Goal: Task Accomplishment & Management: Use online tool/utility

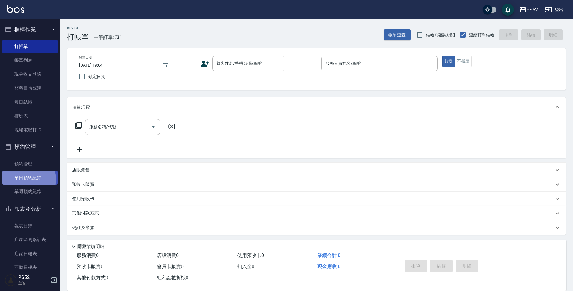
click at [23, 179] on link "單日預約紀錄" at bounding box center [29, 178] width 55 height 14
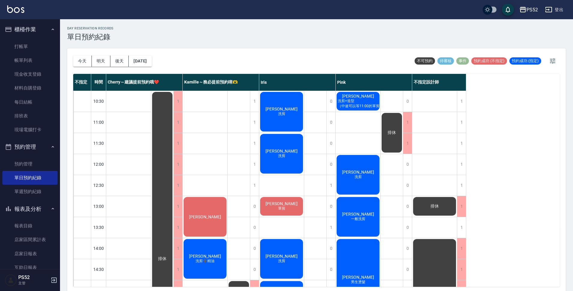
click at [152, 55] on div "[DATE] [DATE] [DATE] [DATE]" at bounding box center [112, 60] width 79 height 25
click at [151, 59] on button "[DATE]" at bounding box center [140, 60] width 23 height 11
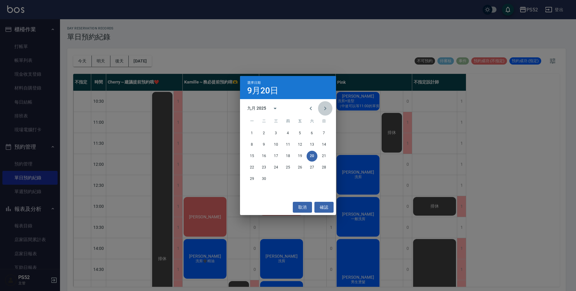
click at [320, 107] on button "Next month" at bounding box center [325, 108] width 14 height 14
click at [305, 133] on button "3" at bounding box center [299, 133] width 11 height 11
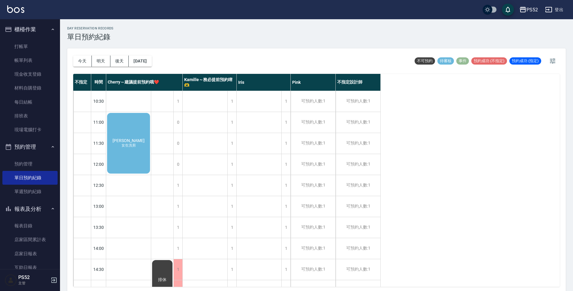
click at [116, 137] on div "[PERSON_NAME] 女生洗剪" at bounding box center [128, 143] width 45 height 62
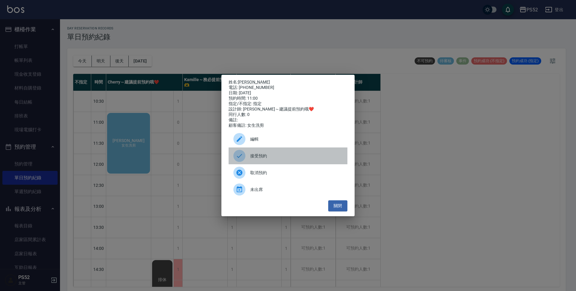
click at [313, 157] on span "接受預約" at bounding box center [296, 156] width 92 height 6
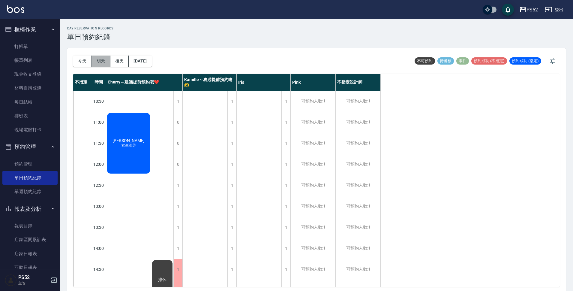
click at [96, 65] on button "明天" at bounding box center [101, 60] width 19 height 11
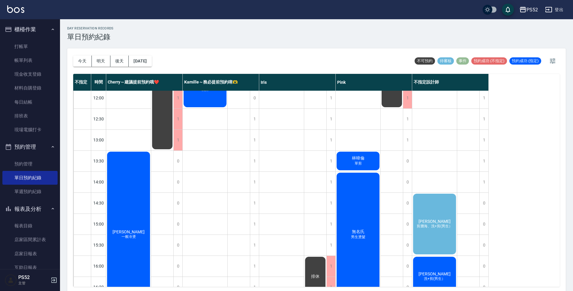
scroll to position [70, 0]
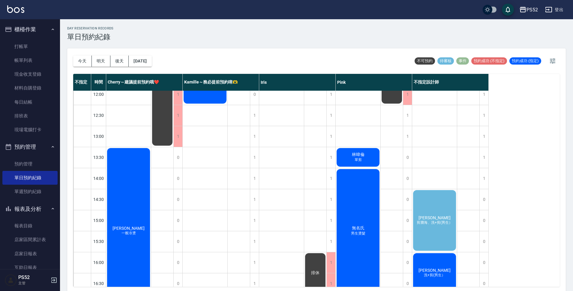
click at [449, 222] on span "剪瀏海、洗+剪(男生）" at bounding box center [434, 222] width 38 height 5
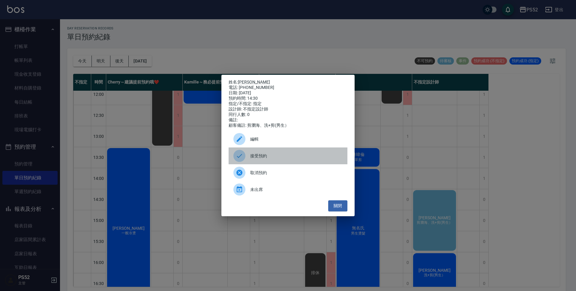
click at [267, 157] on span "接受預約" at bounding box center [296, 156] width 92 height 6
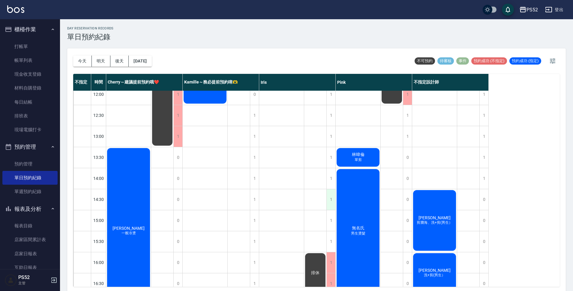
click at [330, 197] on div "1" at bounding box center [330, 199] width 9 height 21
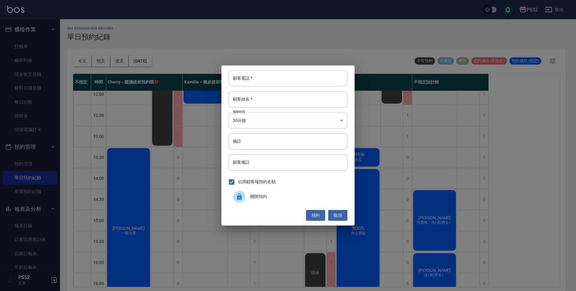
click at [310, 196] on span "關閉預約" at bounding box center [296, 196] width 92 height 6
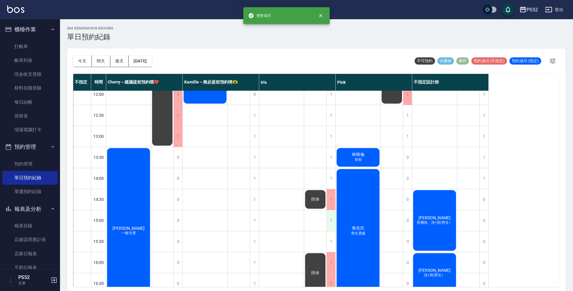
click at [333, 217] on div "1" at bounding box center [330, 220] width 9 height 21
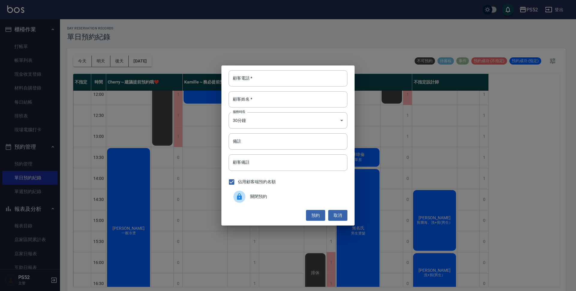
click at [274, 196] on span "關閉預約" at bounding box center [296, 196] width 92 height 6
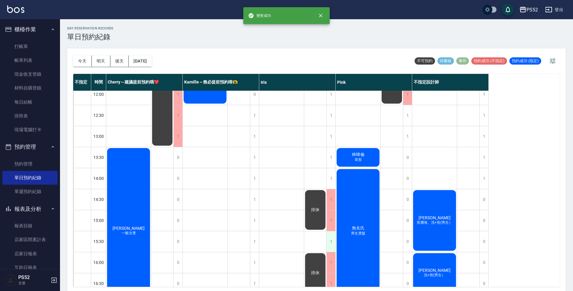
click at [327, 247] on div "1" at bounding box center [330, 241] width 9 height 21
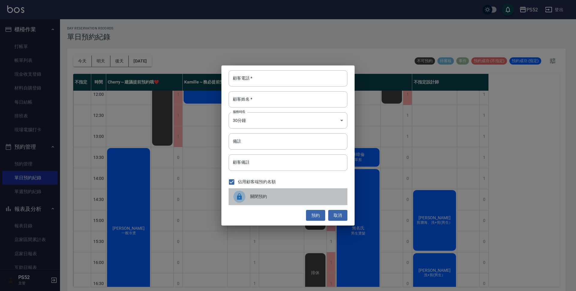
click at [290, 191] on div "關閉預約" at bounding box center [287, 196] width 119 height 17
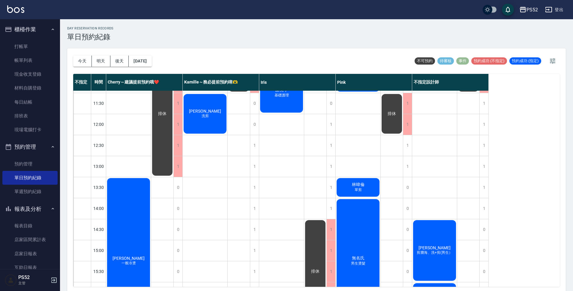
scroll to position [0, 0]
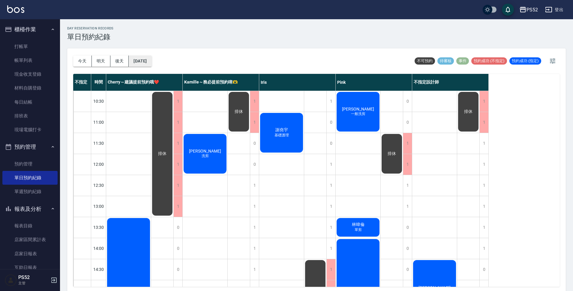
click at [145, 61] on button "[DATE]" at bounding box center [140, 60] width 23 height 11
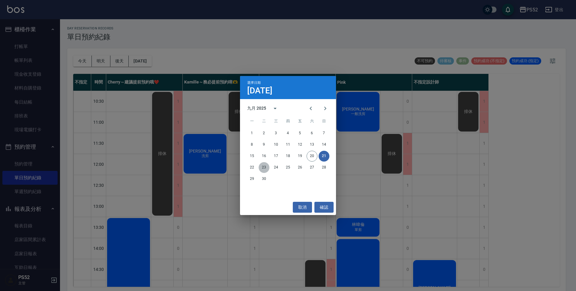
click at [264, 167] on button "23" at bounding box center [263, 167] width 11 height 11
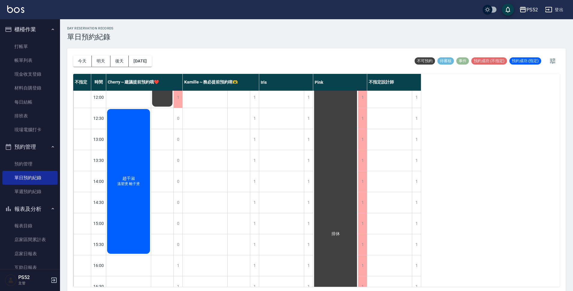
scroll to position [59, 0]
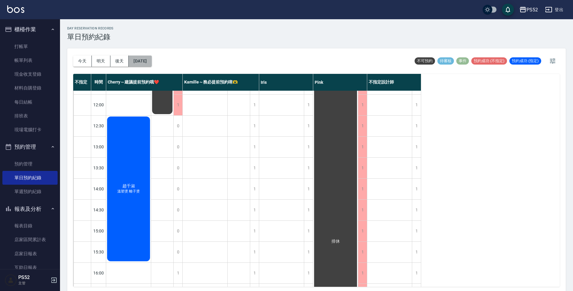
click at [151, 58] on button "[DATE]" at bounding box center [140, 60] width 23 height 11
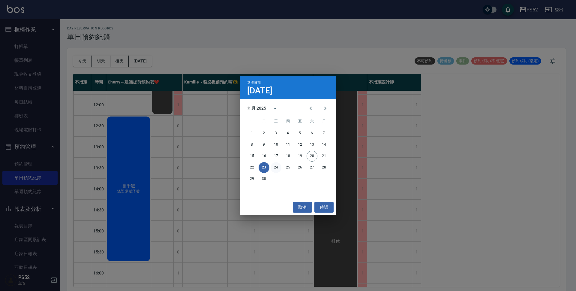
click at [275, 170] on button "24" at bounding box center [275, 167] width 11 height 11
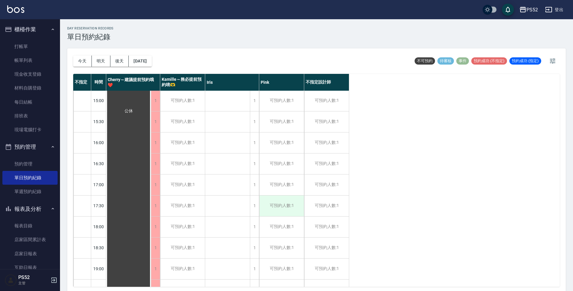
scroll to position [179, 0]
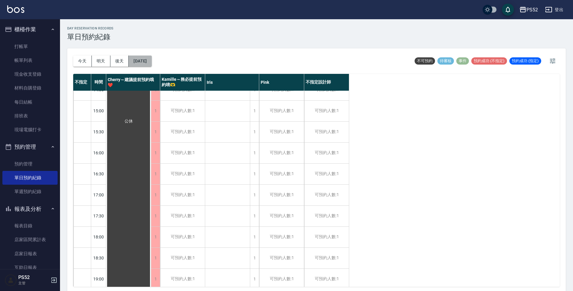
click at [147, 61] on button "[DATE]" at bounding box center [140, 60] width 23 height 11
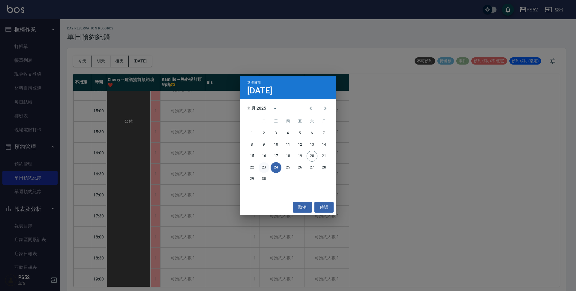
click at [266, 167] on button "23" at bounding box center [263, 167] width 11 height 11
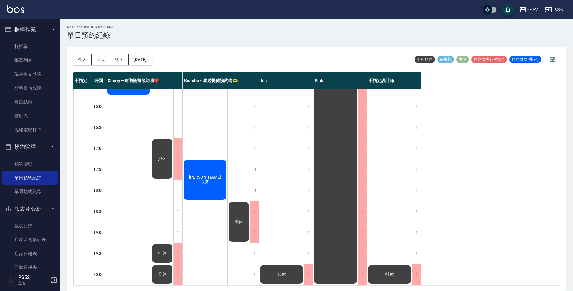
scroll to position [2, 0]
click at [99, 60] on button "明天" at bounding box center [101, 59] width 19 height 11
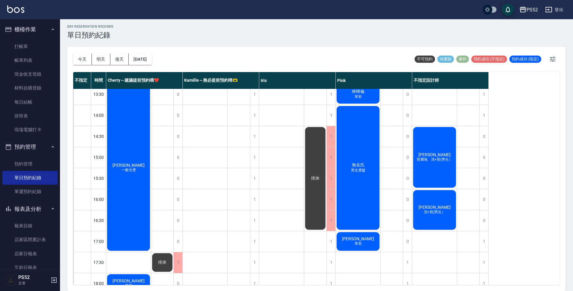
scroll to position [130, 0]
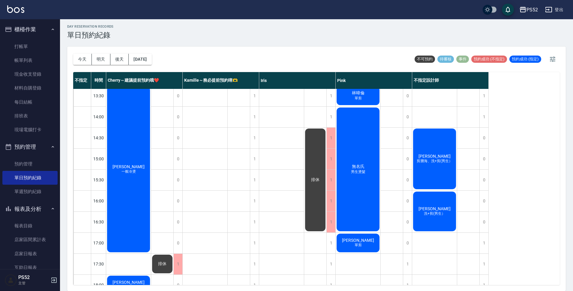
click at [454, 163] on div "[PERSON_NAME]瀏海、洗+剪(男生）" at bounding box center [434, 158] width 45 height 62
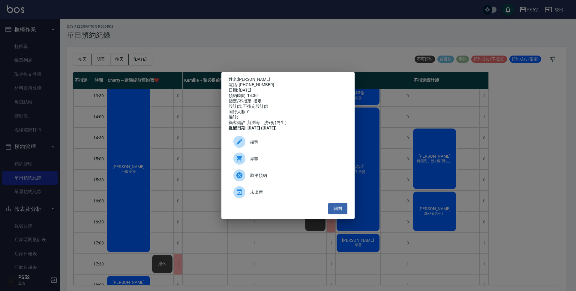
click at [468, 204] on div "姓名: [PERSON_NAME]: [PHONE_NUMBER] 日期: [DATE] 預約時間: 14:30 指定/不指定: 指定 設計師: 不指定設計師…" at bounding box center [288, 145] width 576 height 291
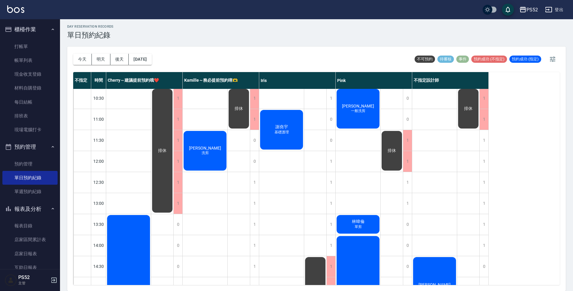
scroll to position [0, 0]
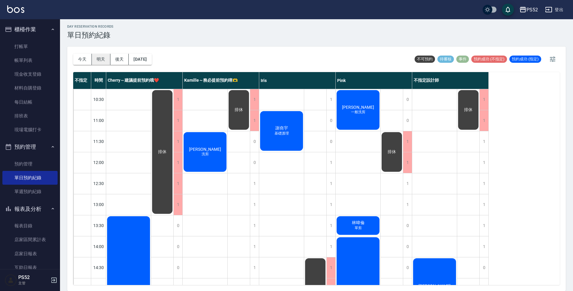
click at [104, 61] on button "明天" at bounding box center [101, 59] width 19 height 11
click at [113, 61] on button "後天" at bounding box center [119, 59] width 19 height 11
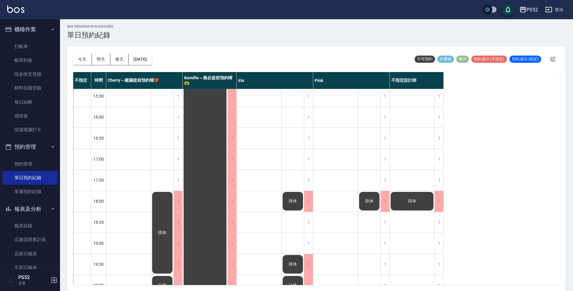
scroll to position [229, 0]
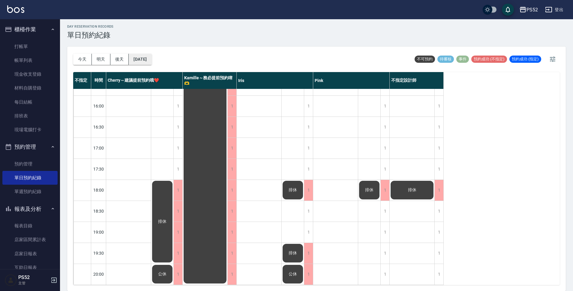
click at [151, 57] on button "[DATE]" at bounding box center [140, 59] width 23 height 11
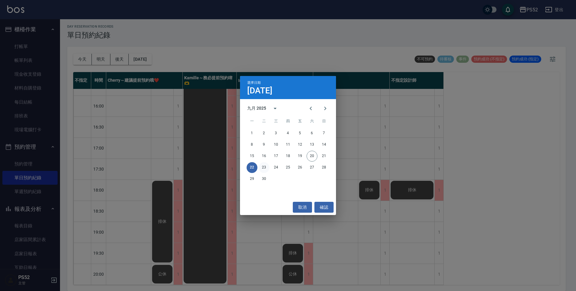
click at [266, 167] on button "23" at bounding box center [263, 167] width 11 height 11
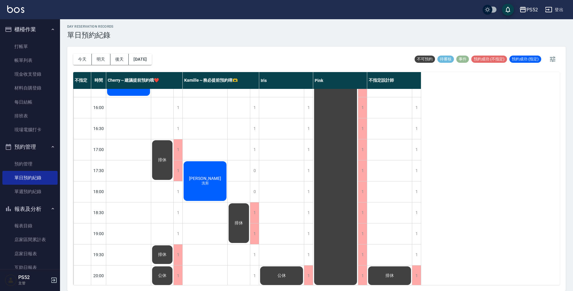
scroll to position [219, 0]
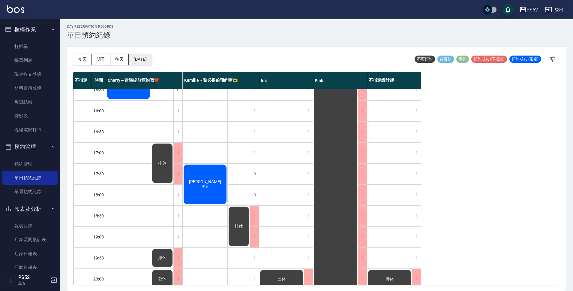
click at [140, 57] on button "[DATE]" at bounding box center [140, 59] width 23 height 11
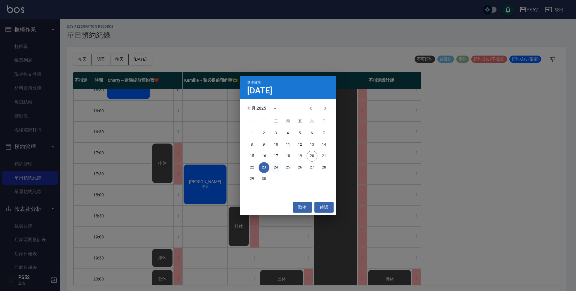
click at [275, 165] on button "24" at bounding box center [275, 167] width 11 height 11
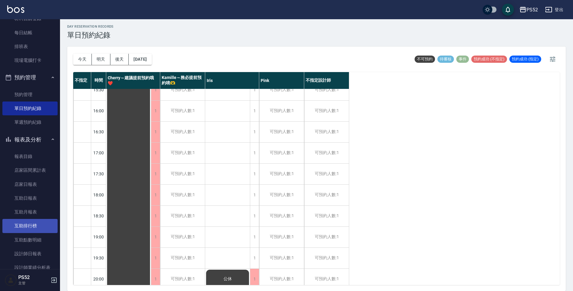
scroll to position [70, 0]
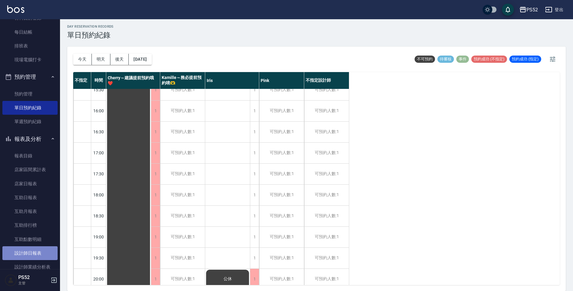
click at [31, 253] on link "設計師日報表" at bounding box center [29, 253] width 55 height 14
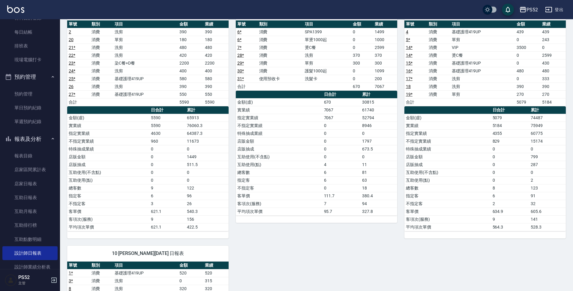
scroll to position [60, 0]
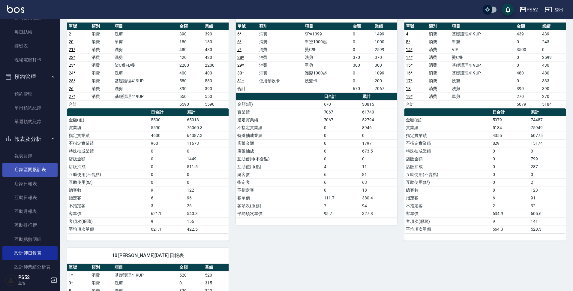
click at [36, 171] on link "店家區間累計表" at bounding box center [29, 169] width 55 height 14
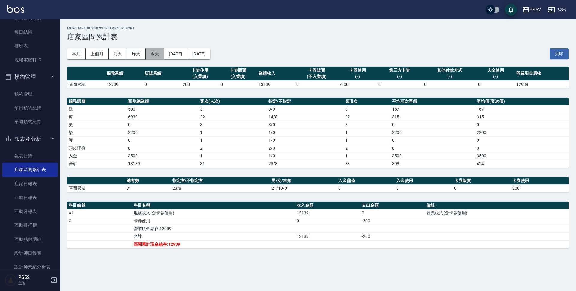
click at [154, 54] on button "今天" at bounding box center [155, 53] width 19 height 11
click at [70, 49] on button "本月" at bounding box center [76, 53] width 19 height 11
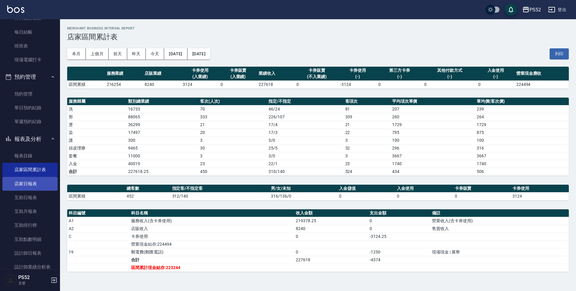
click at [27, 184] on link "店家日報表" at bounding box center [29, 184] width 55 height 14
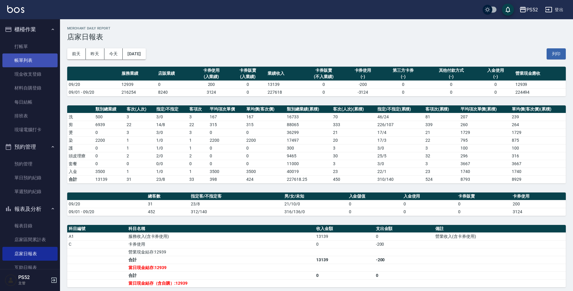
click at [16, 62] on link "帳單列表" at bounding box center [29, 60] width 55 height 14
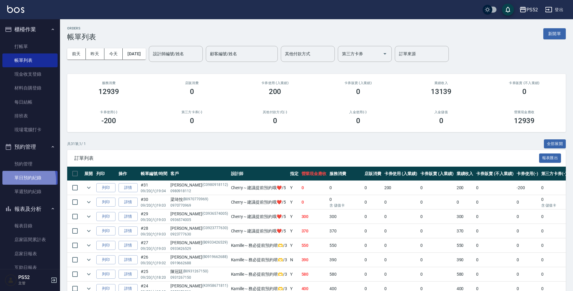
click at [16, 180] on link "單日預約紀錄" at bounding box center [29, 178] width 55 height 14
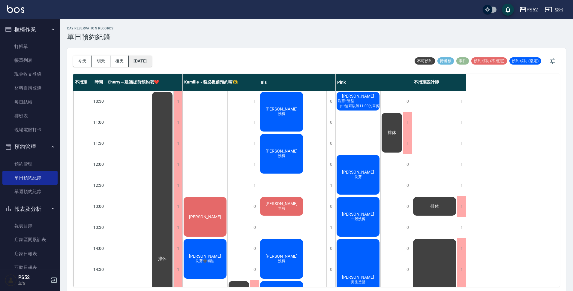
click at [137, 56] on button "[DATE]" at bounding box center [140, 60] width 23 height 11
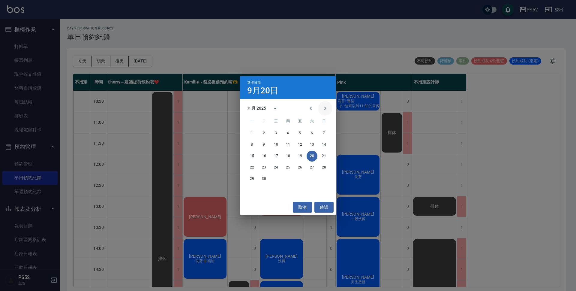
click at [327, 108] on icon "Next month" at bounding box center [324, 108] width 7 height 7
click at [298, 136] on button "3" at bounding box center [299, 133] width 11 height 11
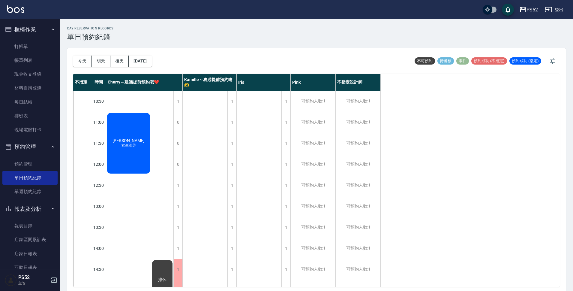
click at [121, 150] on div "[PERSON_NAME] 女生洗剪" at bounding box center [128, 143] width 45 height 62
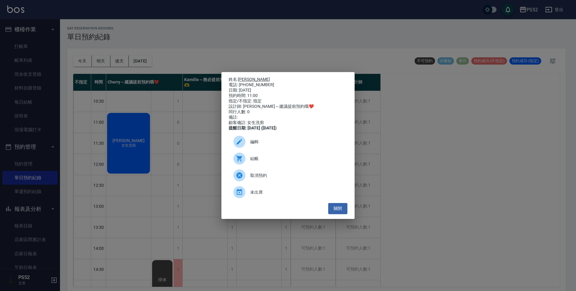
click at [245, 77] on link "[PERSON_NAME]" at bounding box center [254, 79] width 32 height 5
click at [338, 212] on button "關閉" at bounding box center [337, 208] width 19 height 11
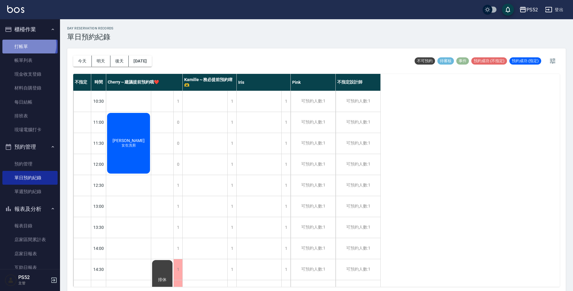
click at [28, 45] on link "打帳單" at bounding box center [29, 47] width 55 height 14
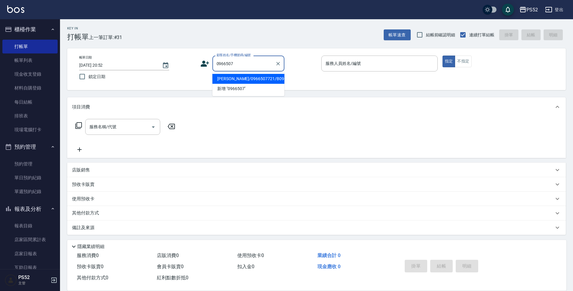
type input "[PERSON_NAME]/0966507721/B0966507721"
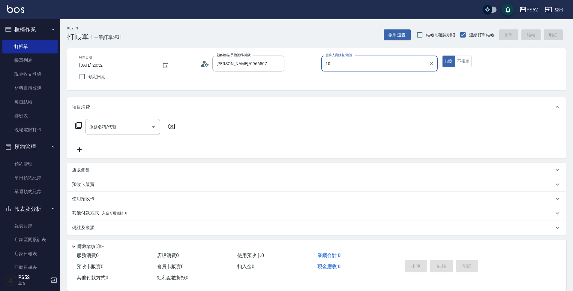
type input "10"
type button "true"
type input "Iris-10"
click at [135, 130] on input "服務名稱/代號" at bounding box center [118, 126] width 61 height 10
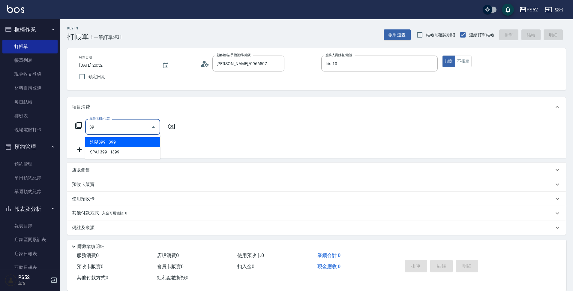
type input "3"
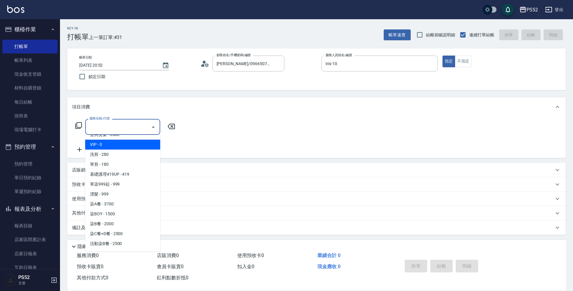
scroll to position [40, 0]
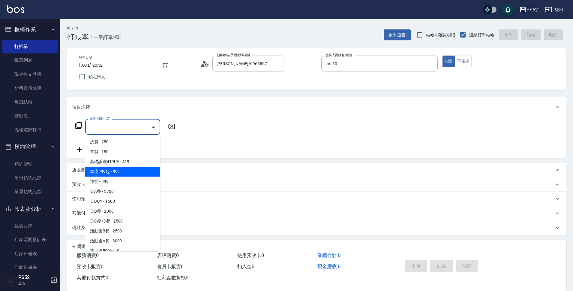
type input "＿"
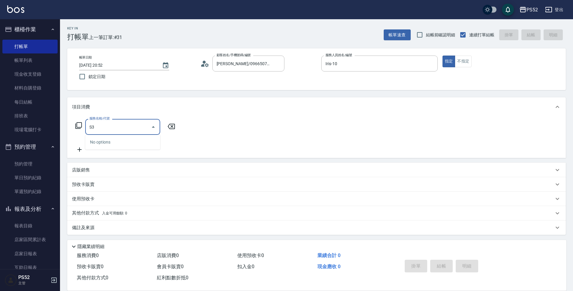
type input "S"
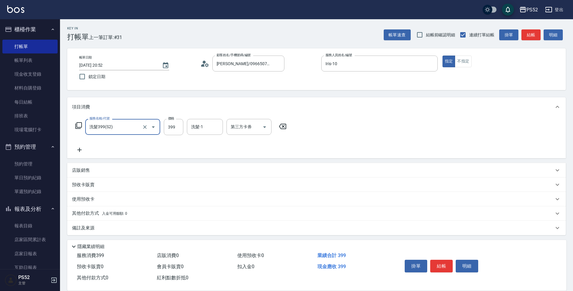
type input "洗髮399(S2)"
click at [81, 148] on icon at bounding box center [79, 149] width 15 height 7
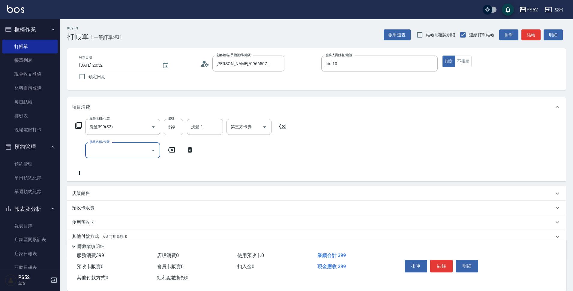
click at [97, 148] on div "服務名稱/代號 服務名稱/代號" at bounding box center [122, 150] width 75 height 16
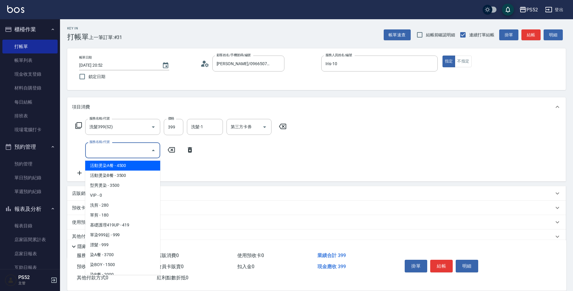
click at [112, 149] on input "服務名稱/代號" at bounding box center [118, 150] width 61 height 10
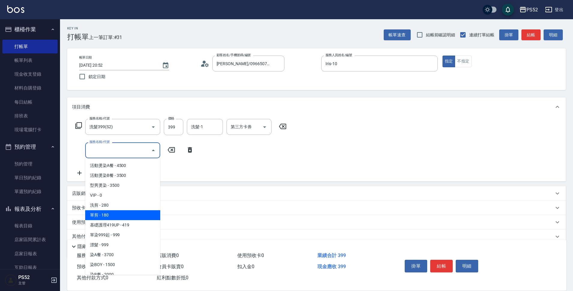
click at [124, 212] on span "單剪 - 180" at bounding box center [122, 215] width 75 height 10
type input "單剪(C2)"
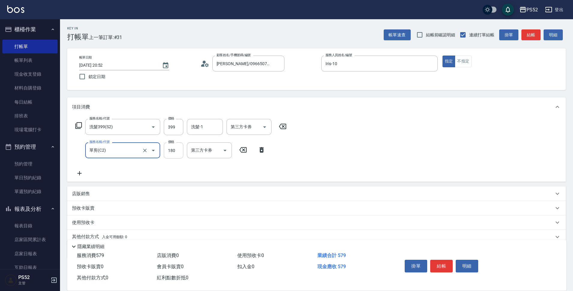
click at [174, 154] on input "180" at bounding box center [173, 150] width 19 height 16
type input "200"
click at [177, 127] on input "399" at bounding box center [173, 127] width 19 height 16
type input "439"
click at [440, 261] on button "結帳" at bounding box center [441, 265] width 22 height 13
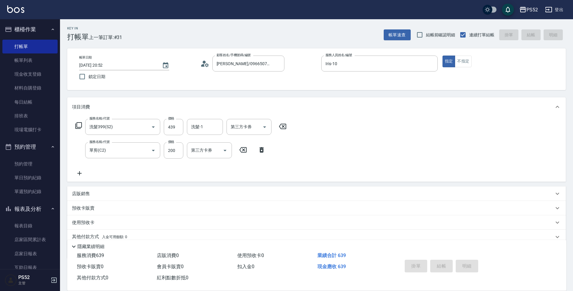
type input "[DATE] 20:53"
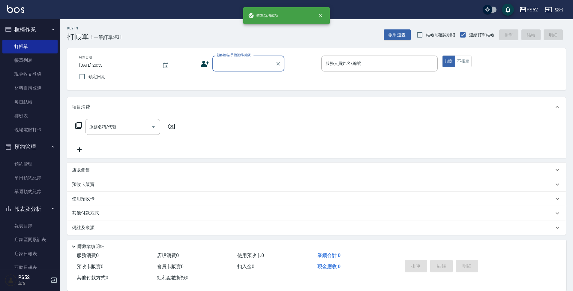
scroll to position [0, 0]
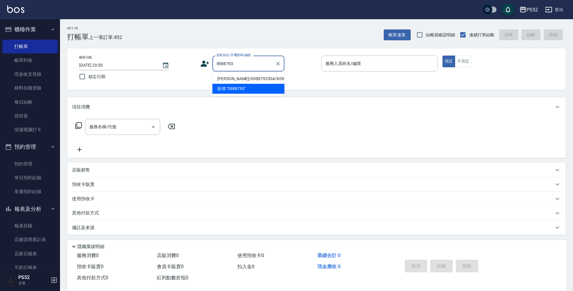
click at [248, 77] on li "[PERSON_NAME]/0988793304/K0988793304" at bounding box center [248, 79] width 72 height 10
type input "[PERSON_NAME]/0988793304/K0988793304"
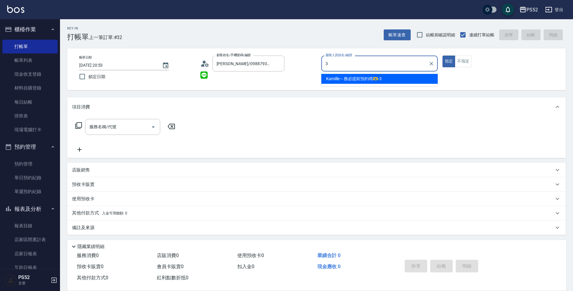
type input "Kamille～務必提前預約唷🫶-3"
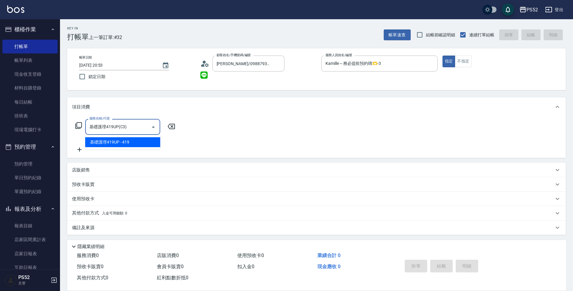
type input "基礎護理419UP(C3)"
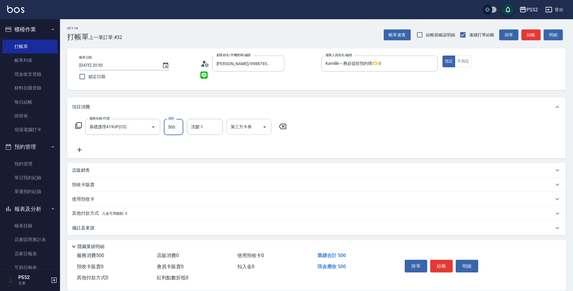
type input "500"
click at [256, 126] on input "第三方卡券" at bounding box center [244, 126] width 31 height 10
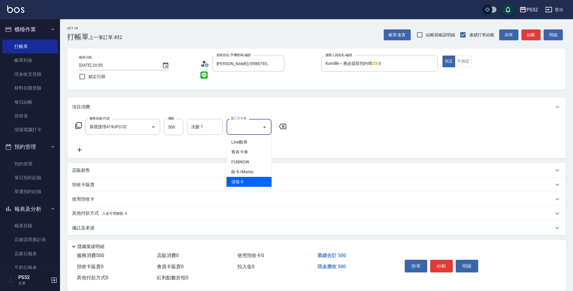
click at [255, 177] on span "儲值卡" at bounding box center [248, 182] width 45 height 10
type input "儲值卡"
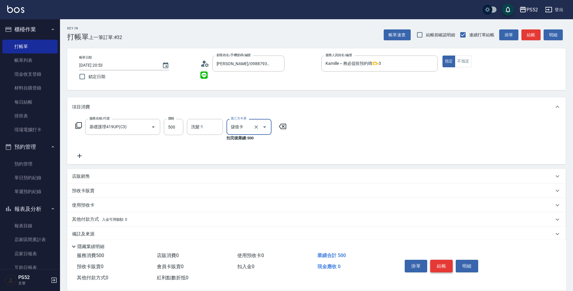
click at [432, 261] on button "結帳" at bounding box center [441, 265] width 22 height 13
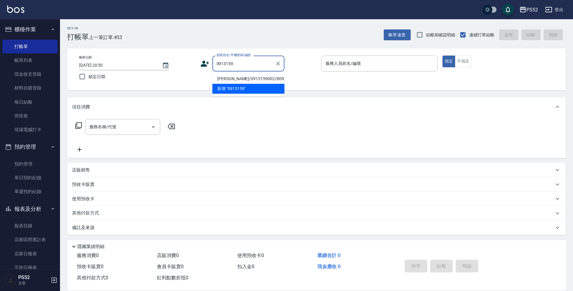
click at [249, 77] on li "[PERSON_NAME]/0913159002/B0913159002" at bounding box center [248, 79] width 72 height 10
type input "[PERSON_NAME]/0913159002/B0913159002"
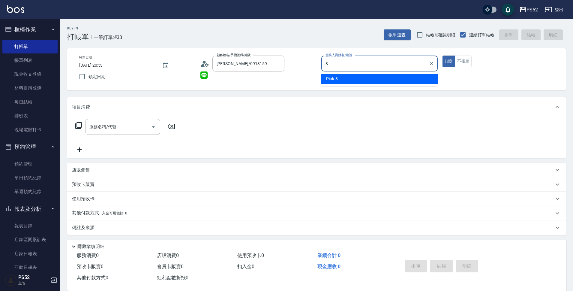
type input "Pink-8"
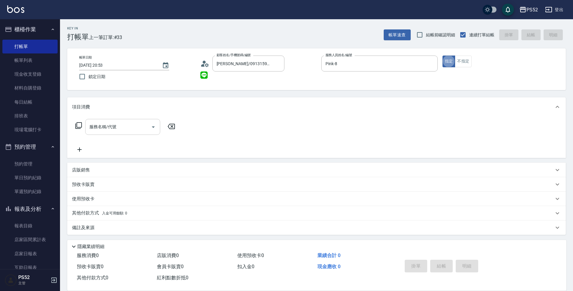
click at [136, 129] on input "服務名稱/代號" at bounding box center [118, 126] width 61 height 10
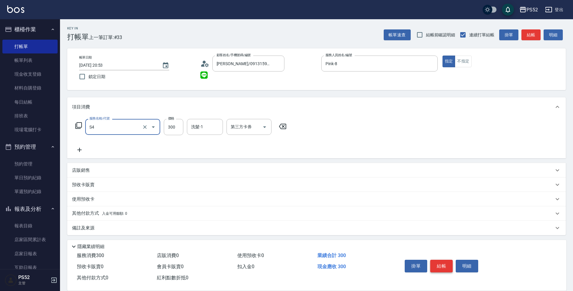
type input "洗髮300元(S4)"
click at [447, 264] on button "結帳" at bounding box center [441, 265] width 22 height 13
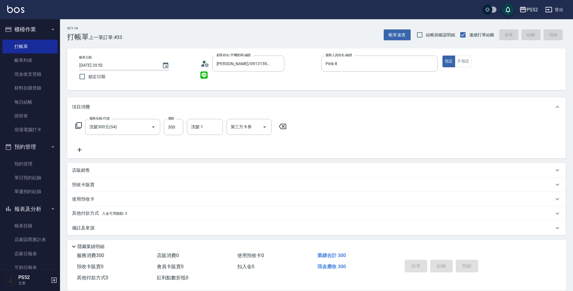
type input "[DATE] 20:54"
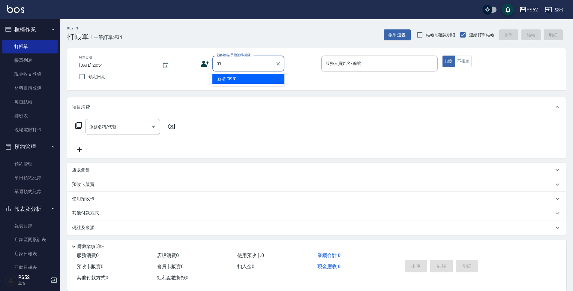
type input "0"
type input "0955159002"
click at [199, 67] on div "帳單日期 [DATE] 20:54 鎖定日期 顧客姓名/手機號碼/編號 顧客姓名/手機號碼/編號 服務人員姓名/編號 服務人員姓名/編號 指定 不指定" at bounding box center [316, 68] width 484 height 27
click at [204, 64] on icon at bounding box center [204, 63] width 9 height 9
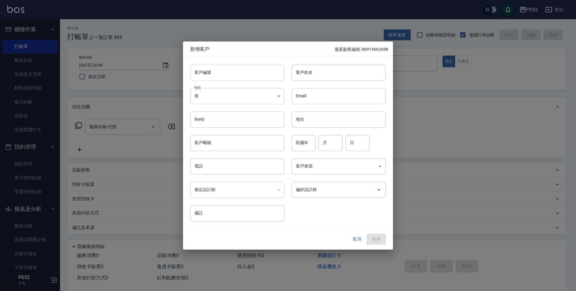
click at [222, 67] on input "客戶編號" at bounding box center [237, 72] width 94 height 16
type input "P0955159002"
click at [236, 97] on body "PS52 登出 櫃檯作業 打帳單 帳單列表 現金收支登錄 材料自購登錄 每日結帳 排班表 現場電腦打卡 預約管理 預約管理 單日預約紀錄 單週預約紀錄 報表及…" at bounding box center [288, 146] width 576 height 292
click at [219, 134] on li "女" at bounding box center [237, 131] width 94 height 10
type input "[DEMOGRAPHIC_DATA]"
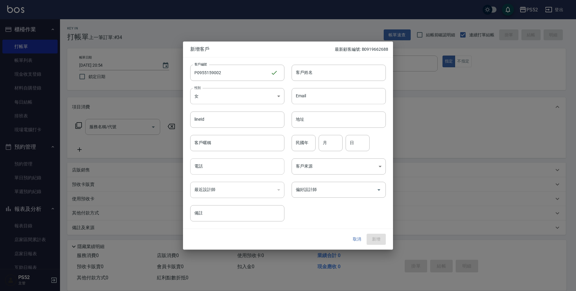
drag, startPoint x: 219, startPoint y: 161, endPoint x: 221, endPoint y: 164, distance: 3.1
click at [221, 164] on input "電話" at bounding box center [237, 166] width 94 height 16
type input "0955159002"
click at [337, 146] on input "月" at bounding box center [330, 143] width 24 height 16
type input "2"
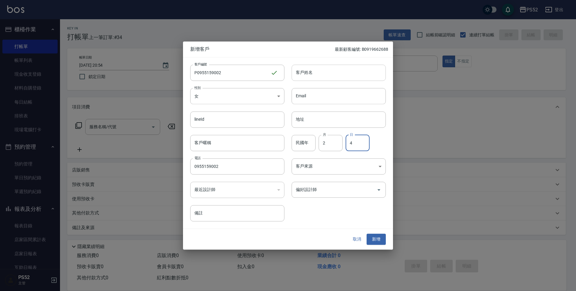
type input "4"
click at [353, 76] on input "客戶姓名" at bounding box center [338, 72] width 94 height 16
click at [348, 184] on div "偏好設計師" at bounding box center [338, 189] width 94 height 16
type input "[PERSON_NAME]"
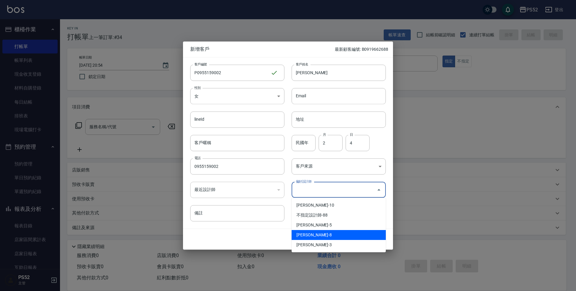
click at [326, 236] on li "[PERSON_NAME]-8" at bounding box center [338, 235] width 94 height 10
type input "陳昱勳"
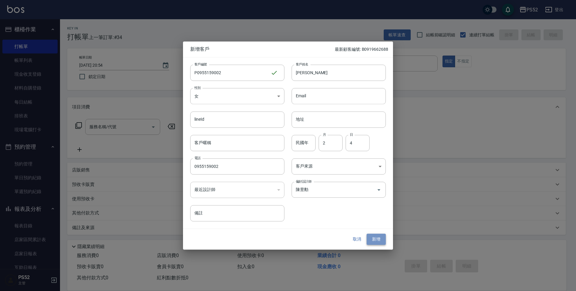
click at [378, 235] on button "新增" at bounding box center [375, 239] width 19 height 11
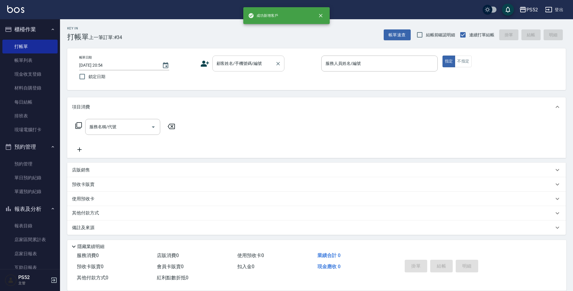
click at [252, 64] on input "顧客姓名/手機號碼/編號" at bounding box center [244, 63] width 58 height 10
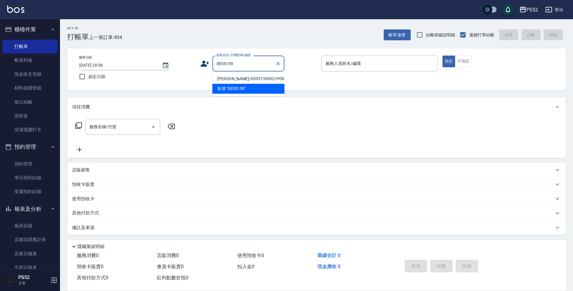
click at [225, 78] on li "[PERSON_NAME]/0955159002/P0955159002" at bounding box center [248, 79] width 72 height 10
type input "[PERSON_NAME]/0955159002/P0955159002"
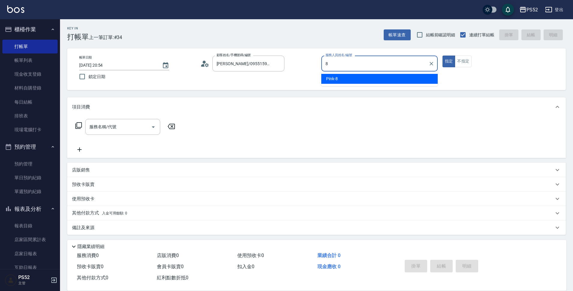
type input "Pink-8"
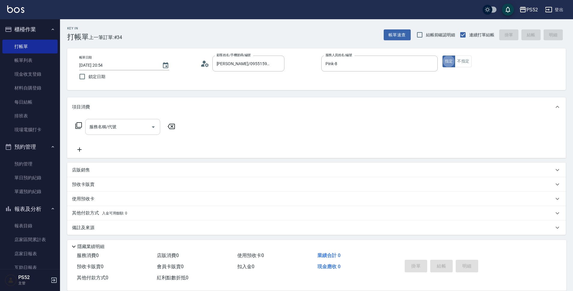
click at [146, 122] on input "服務名稱/代號" at bounding box center [118, 126] width 61 height 10
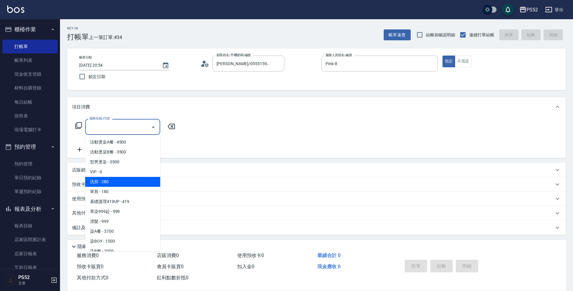
click at [129, 186] on span "洗剪 - 280" at bounding box center [122, 182] width 75 height 10
type input "洗剪(C1)"
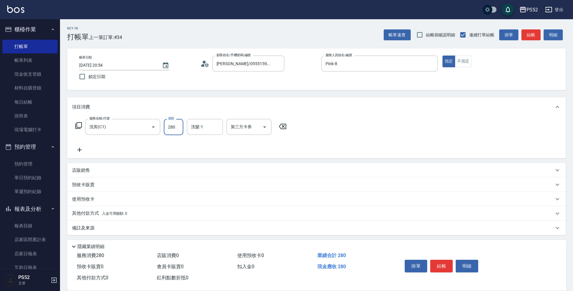
click at [179, 134] on input "280" at bounding box center [173, 127] width 19 height 16
type input "370"
click at [442, 259] on button "結帳" at bounding box center [441, 265] width 22 height 13
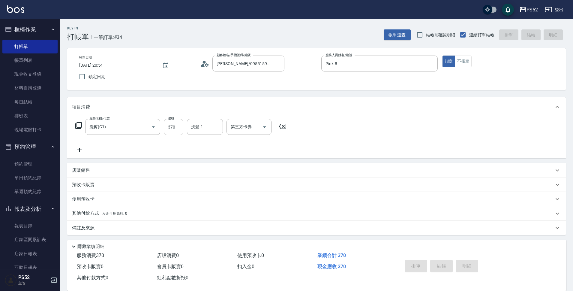
type input "[DATE] 20:55"
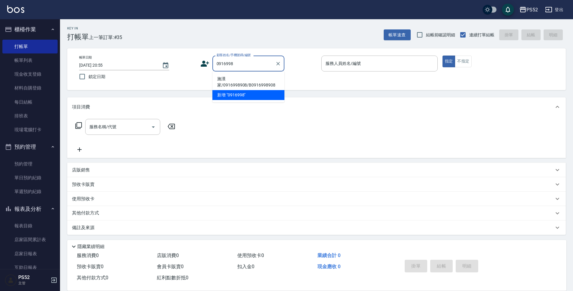
click at [236, 78] on li "施漢家/0916998908/B0916998908" at bounding box center [248, 82] width 72 height 16
type input "施漢家/0916998908/B0916998908"
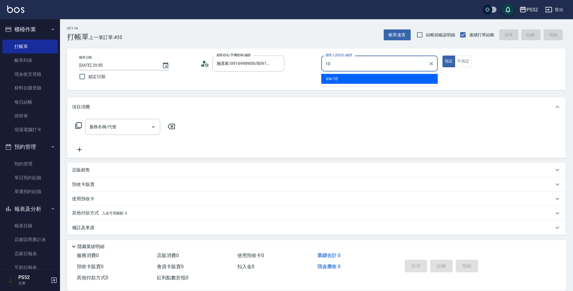
type input "Iris-10"
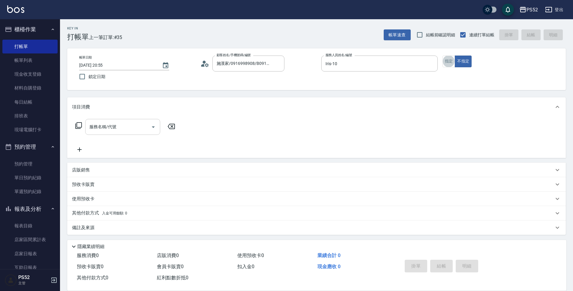
click at [125, 128] on input "服務名稱/代號" at bounding box center [118, 126] width 61 height 10
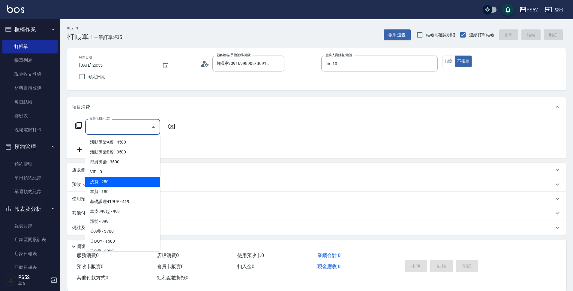
click at [120, 183] on span "洗剪 - 280" at bounding box center [122, 182] width 75 height 10
type input "洗剪(C1)"
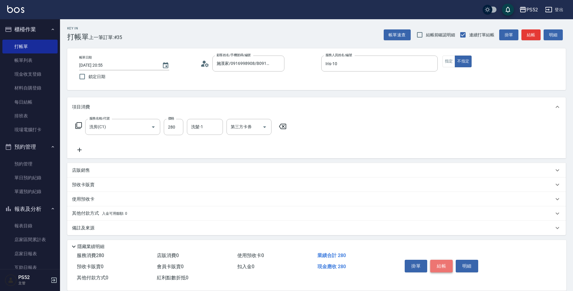
click at [432, 264] on button "結帳" at bounding box center [441, 265] width 22 height 13
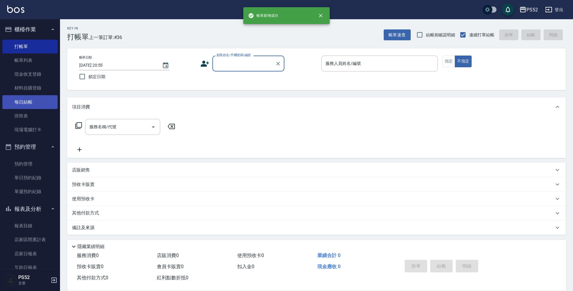
click at [29, 101] on link "每日結帳" at bounding box center [29, 102] width 55 height 14
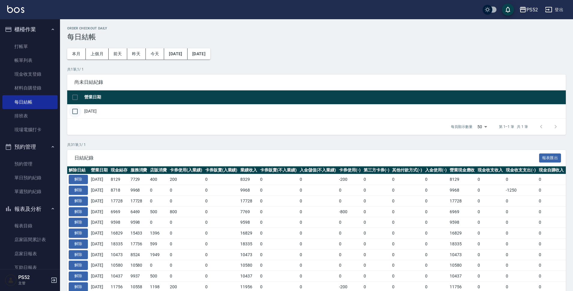
click at [73, 112] on input "checkbox" at bounding box center [75, 111] width 13 height 13
checkbox input "true"
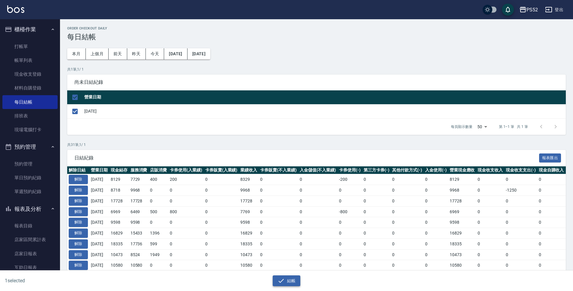
click at [286, 281] on button "結帳" at bounding box center [287, 280] width 28 height 11
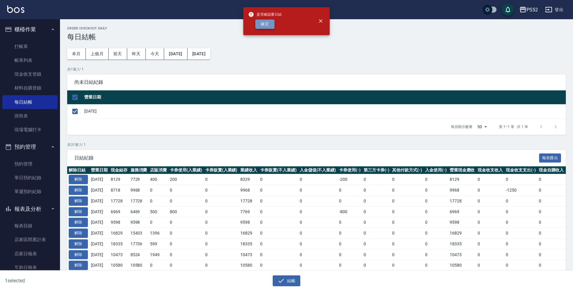
click at [260, 24] on button "確定" at bounding box center [264, 23] width 19 height 9
checkbox input "false"
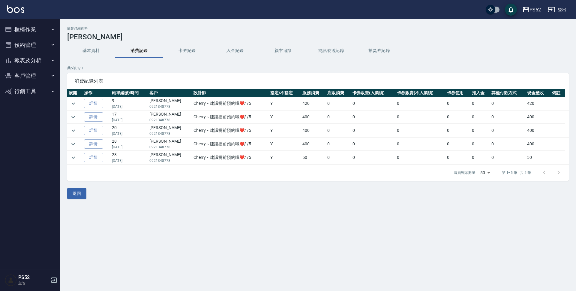
click at [91, 49] on button "基本資料" at bounding box center [91, 50] width 48 height 14
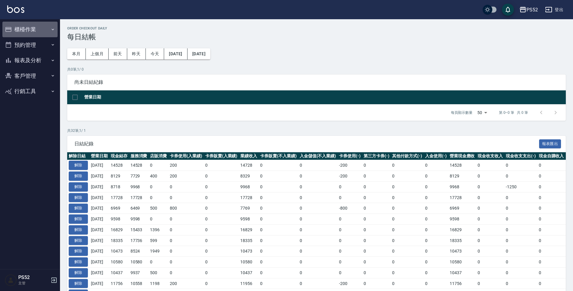
click at [37, 26] on button "櫃檯作業" at bounding box center [29, 30] width 55 height 16
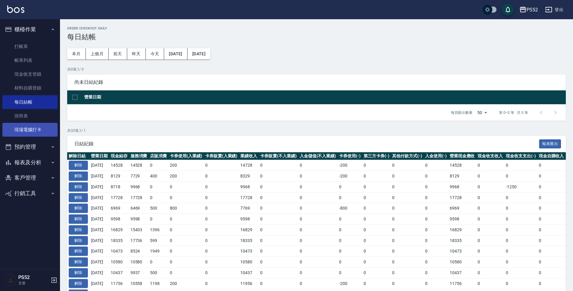
click at [34, 130] on link "現場電腦打卡" at bounding box center [29, 130] width 55 height 14
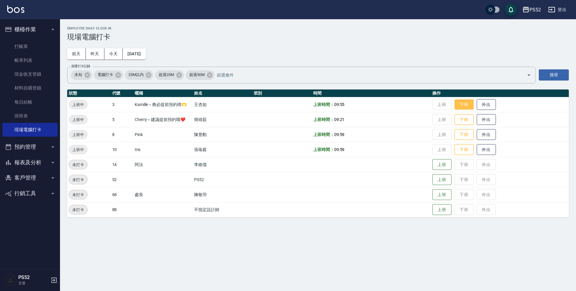
click at [469, 104] on button "下班" at bounding box center [463, 104] width 19 height 10
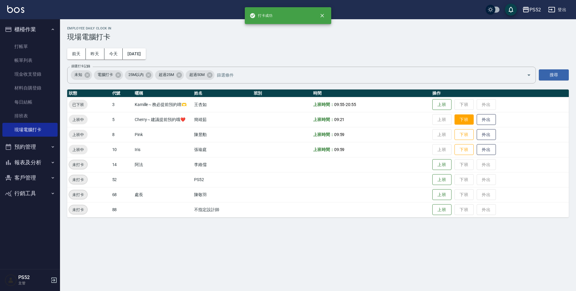
click at [460, 116] on button "下班" at bounding box center [463, 119] width 19 height 10
click at [466, 133] on button "下班" at bounding box center [463, 134] width 19 height 10
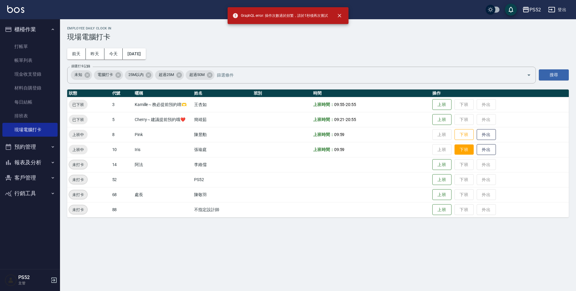
click at [464, 153] on button "下班" at bounding box center [463, 149] width 19 height 10
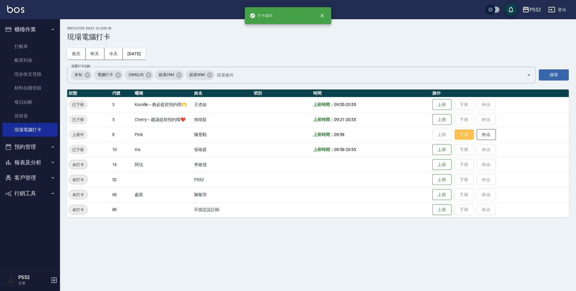
click at [461, 136] on button "下班" at bounding box center [463, 134] width 19 height 10
click at [16, 106] on link "每日結帳" at bounding box center [29, 102] width 55 height 14
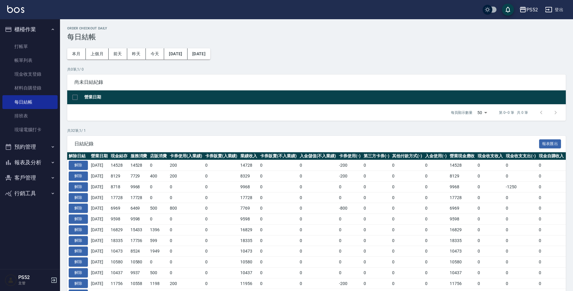
click at [39, 154] on button "報表及分析" at bounding box center [29, 162] width 55 height 16
click at [39, 151] on button "預約管理" at bounding box center [29, 147] width 55 height 16
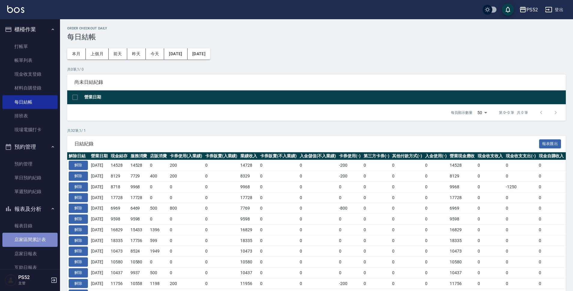
click at [40, 239] on link "店家區間累計表" at bounding box center [29, 239] width 55 height 14
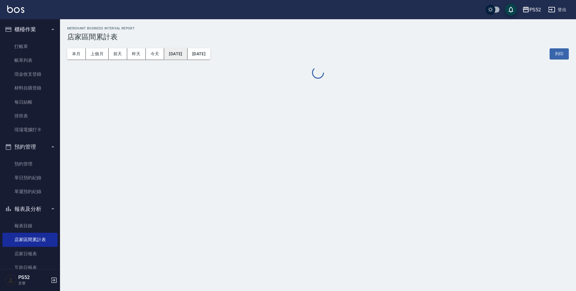
click at [186, 54] on button "[DATE]" at bounding box center [175, 53] width 23 height 11
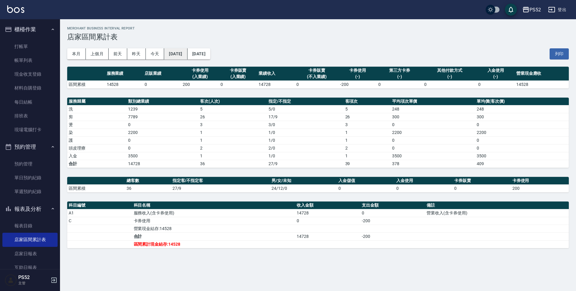
click at [184, 49] on button "[DATE]" at bounding box center [175, 53] width 23 height 11
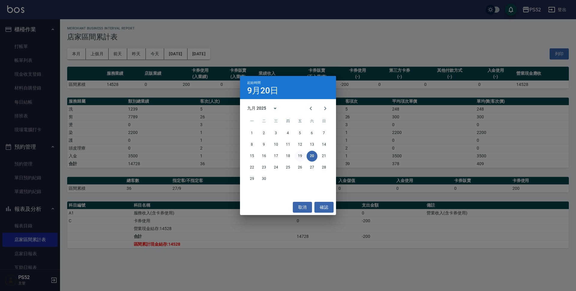
click at [300, 154] on button "19" at bounding box center [299, 156] width 11 height 11
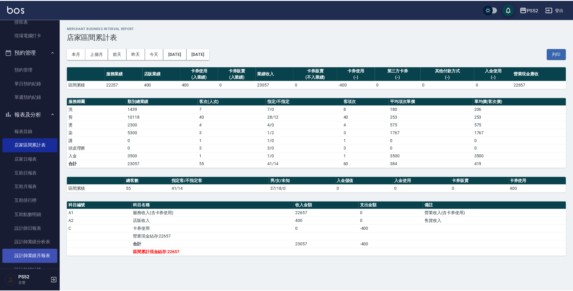
scroll to position [100, 0]
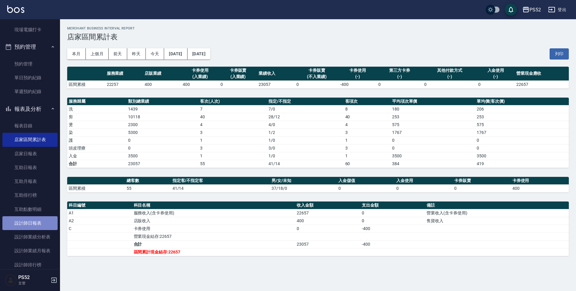
click at [32, 228] on link "設計師日報表" at bounding box center [29, 223] width 55 height 14
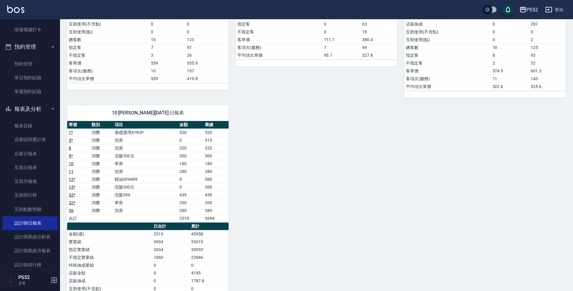
scroll to position [220, 0]
